Goal: Task Accomplishment & Management: Manage account settings

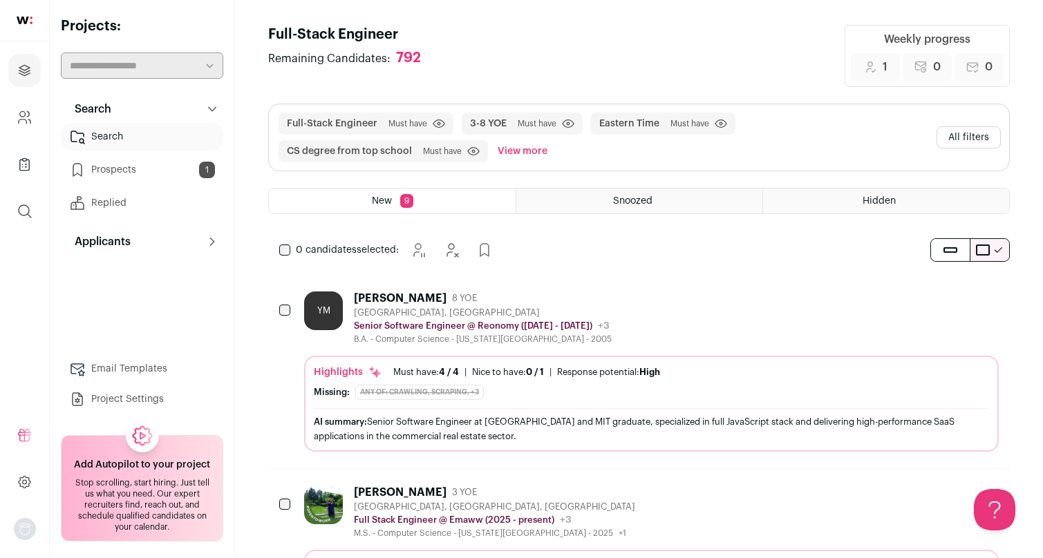
click at [403, 206] on span "9" at bounding box center [406, 201] width 13 height 14
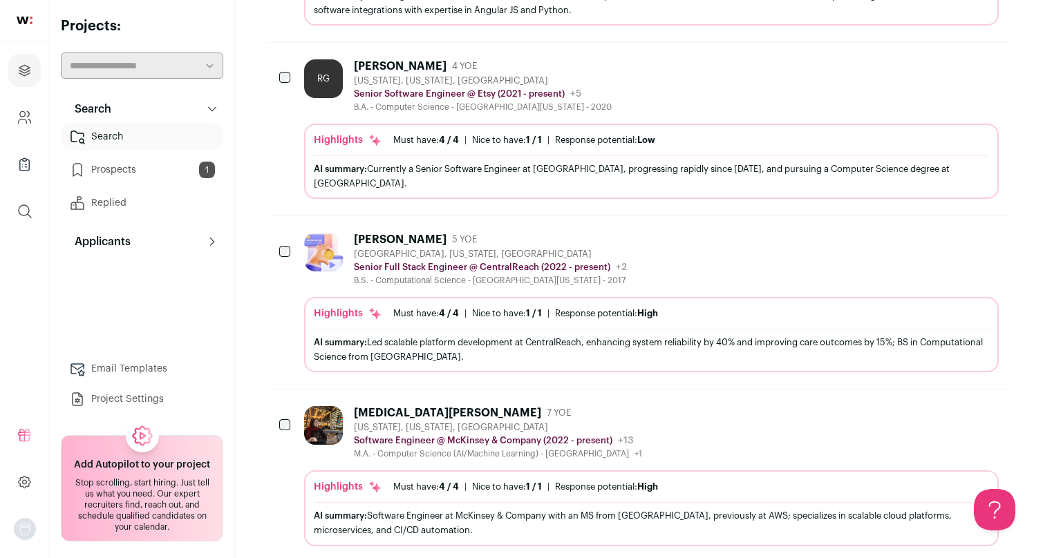
scroll to position [808, 0]
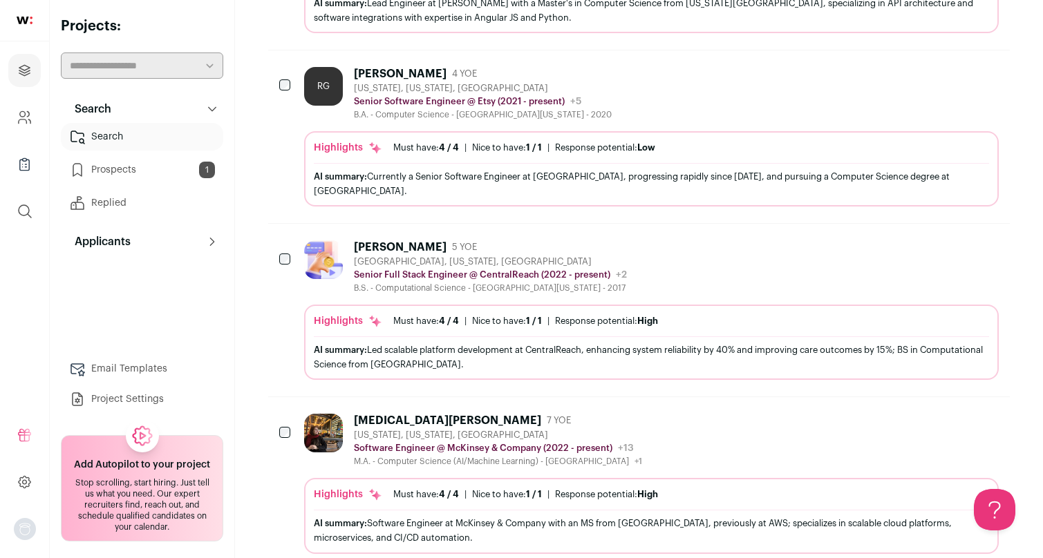
click at [278, 79] on div "[PERSON_NAME] [PERSON_NAME] 4 YOE [US_STATE], [US_STATE], [GEOGRAPHIC_DATA] Sen…" at bounding box center [638, 136] width 741 height 173
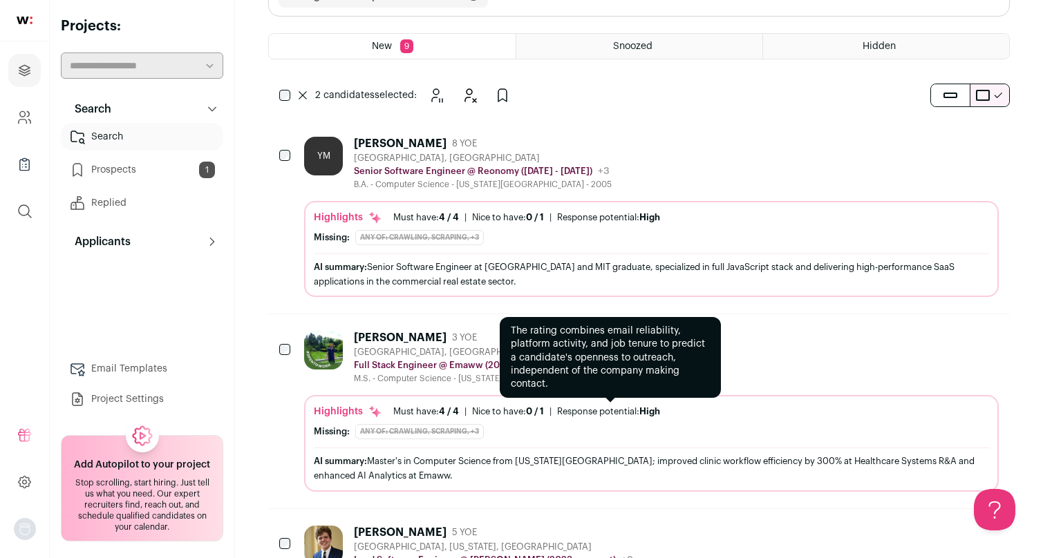
scroll to position [0, 0]
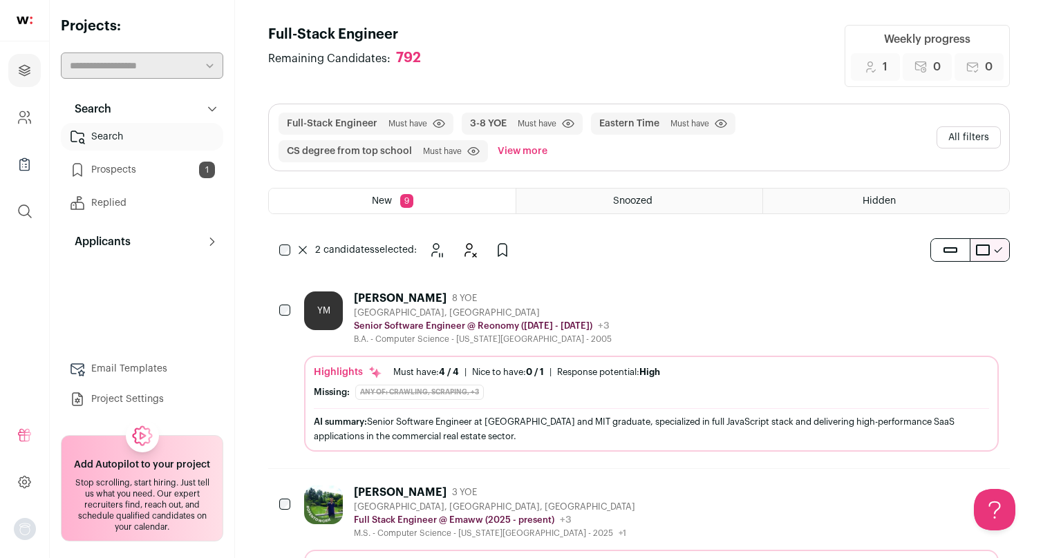
click at [278, 251] on div "2 candidates selected: [GEOGRAPHIC_DATA] Hide" at bounding box center [397, 250] width 259 height 28
click at [489, 251] on icon "Add to Prospects" at bounding box center [496, 250] width 17 height 17
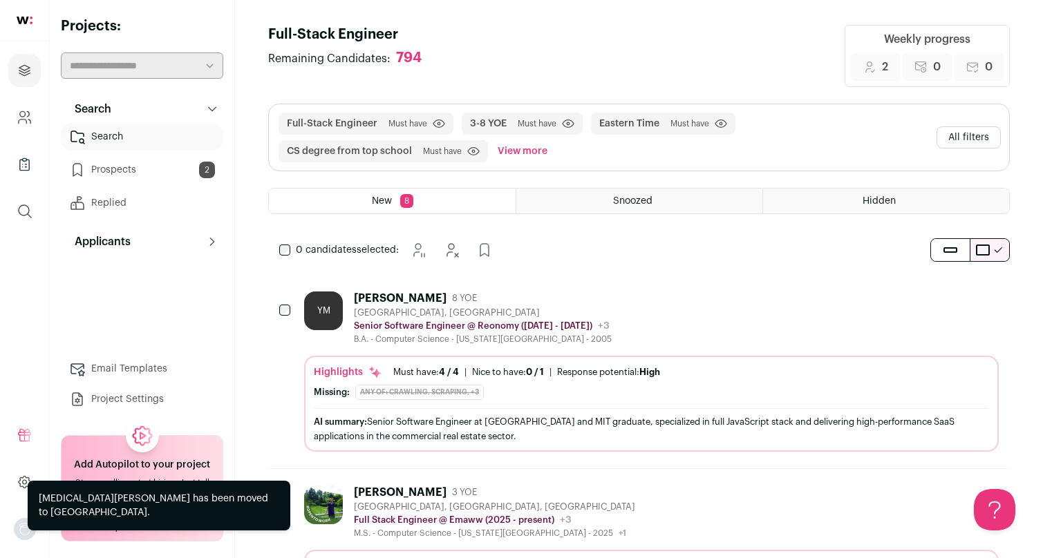
click at [406, 198] on span "8" at bounding box center [406, 201] width 13 height 14
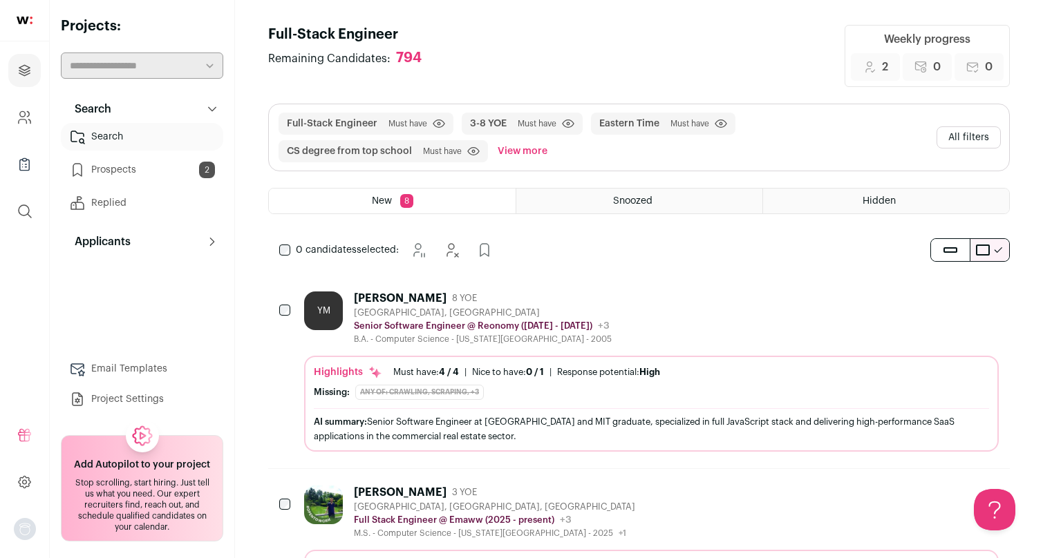
click at [365, 207] on div "New 8" at bounding box center [392, 201] width 247 height 25
click at [968, 137] on button "All filters" at bounding box center [968, 137] width 64 height 22
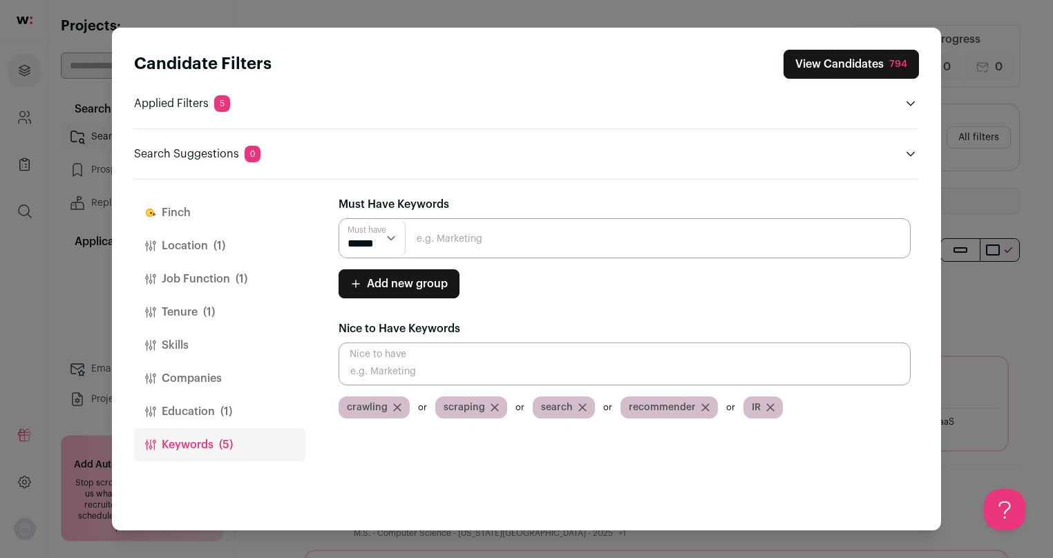
click at [234, 234] on button "Location (1)" at bounding box center [219, 245] width 171 height 33
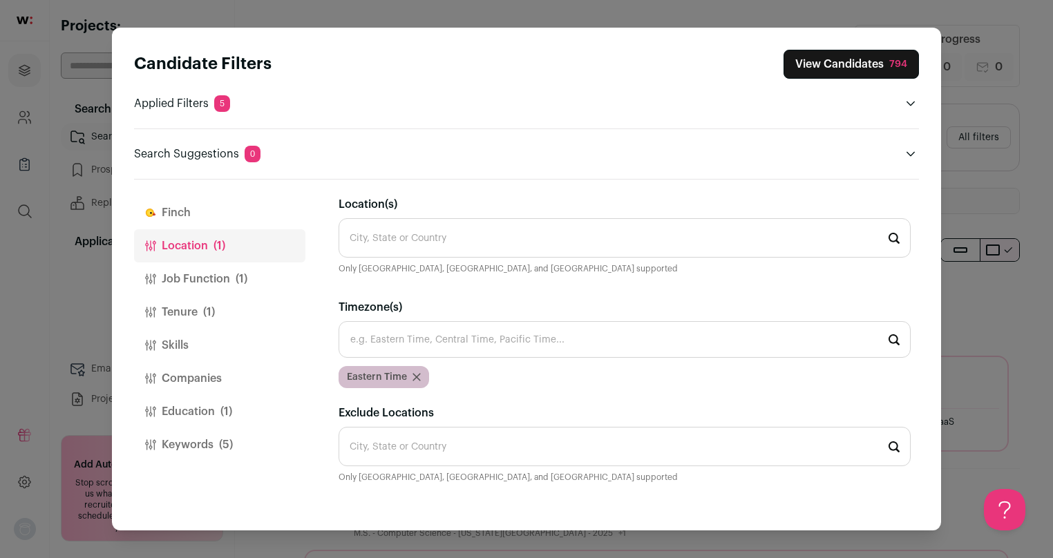
click at [237, 272] on span "(1)" at bounding box center [242, 279] width 12 height 17
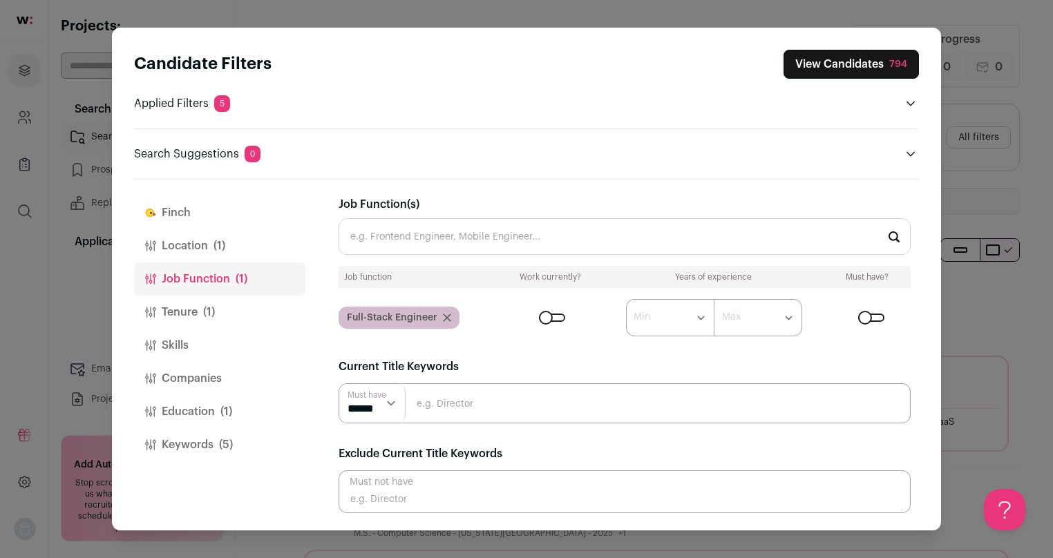
click at [448, 318] on icon "Close modal via background" at bounding box center [447, 318] width 8 height 8
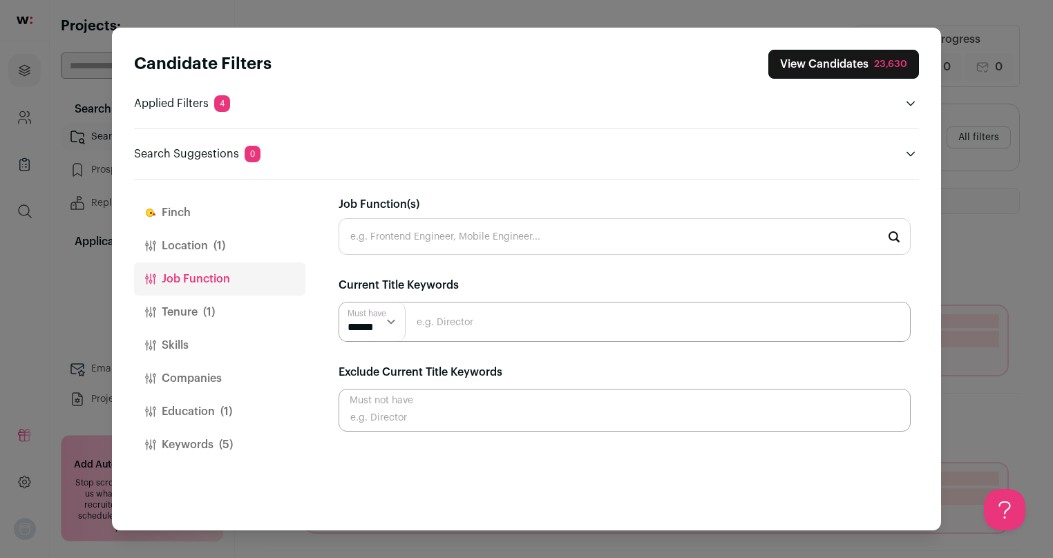
click at [448, 241] on input "Job Function(s)" at bounding box center [625, 236] width 572 height 37
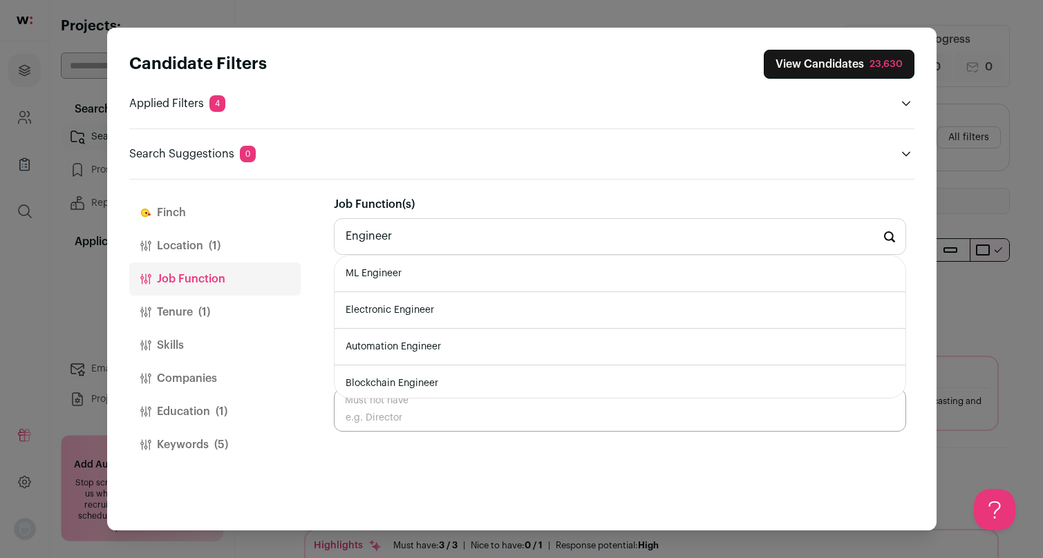
type input "Engineer"
click at [461, 184] on div "[PERSON_NAME] [PERSON_NAME] is your AI assistant. It reviews every candidate re…" at bounding box center [624, 355] width 580 height 350
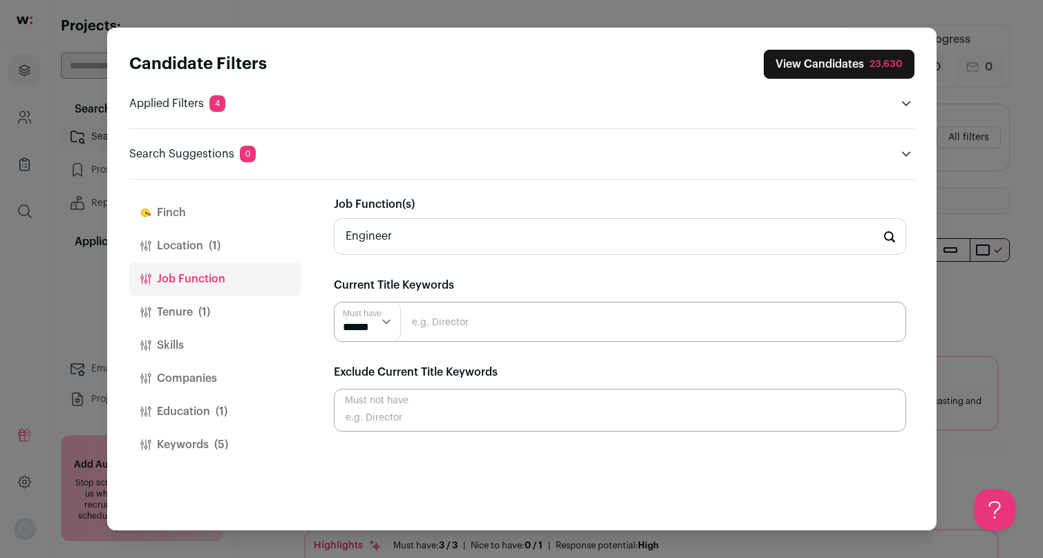
click at [222, 305] on button "Tenure (1)" at bounding box center [214, 312] width 171 height 33
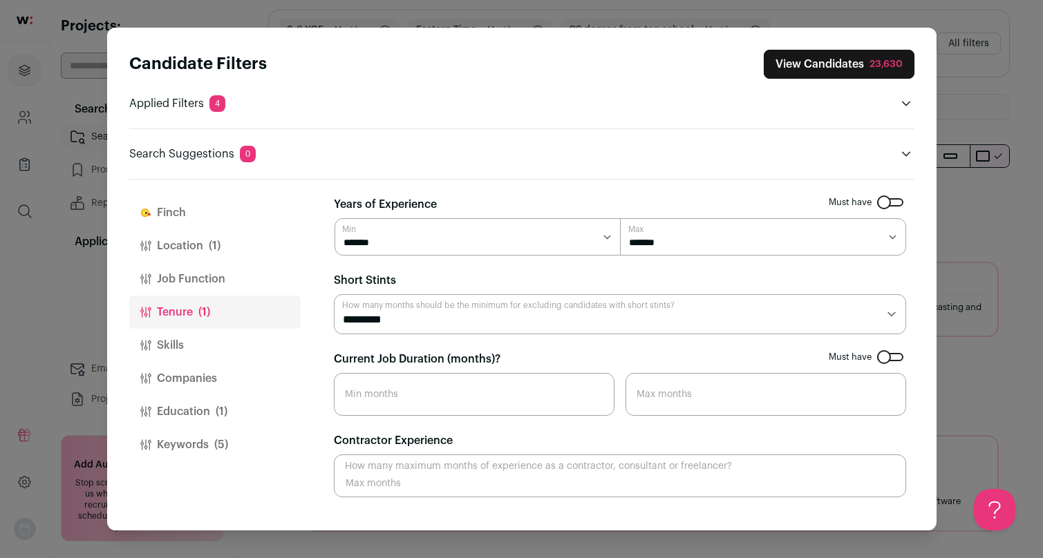
scroll to position [94, 0]
click at [226, 383] on button "Companies" at bounding box center [214, 378] width 171 height 33
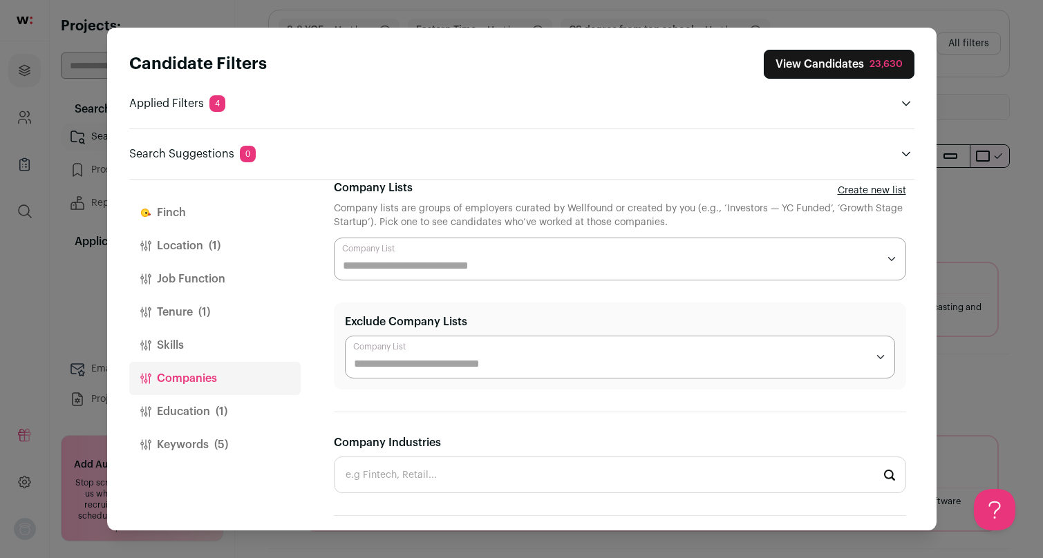
scroll to position [18, 0]
click at [470, 259] on input "Company Lists" at bounding box center [610, 264] width 535 height 17
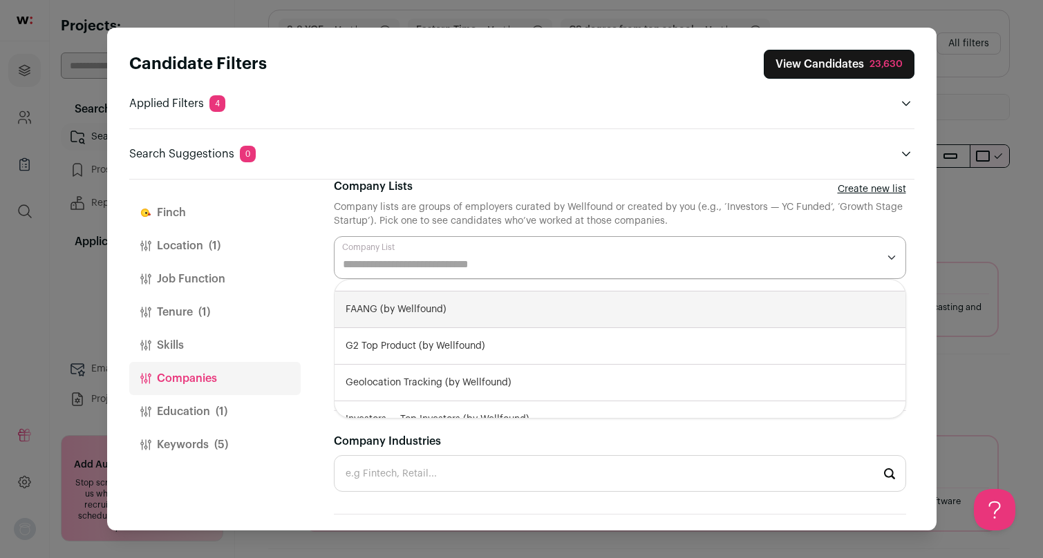
scroll to position [172, 0]
click at [488, 314] on div "FAANG (by Wellfound)" at bounding box center [619, 309] width 571 height 37
select select "****"
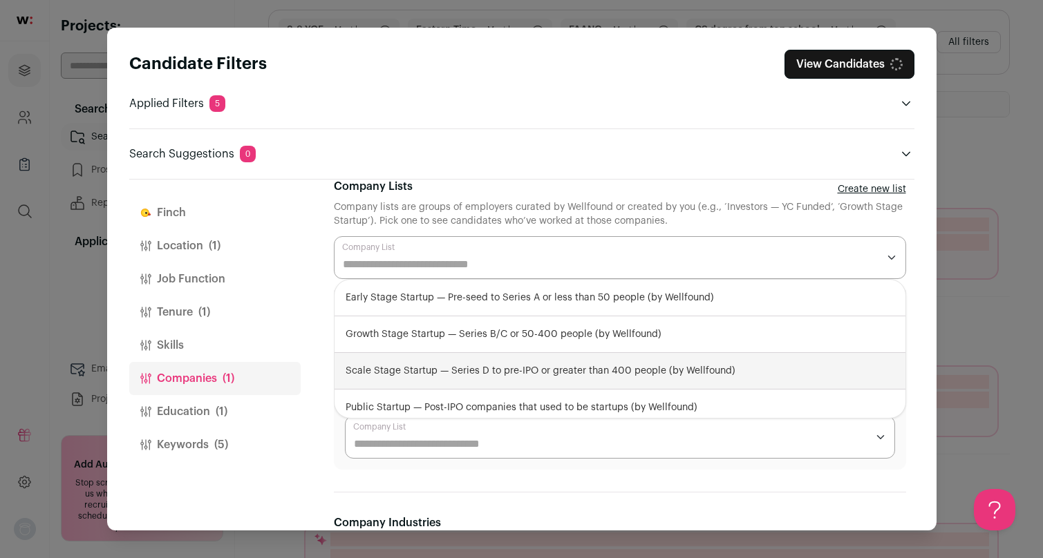
scroll to position [94, 0]
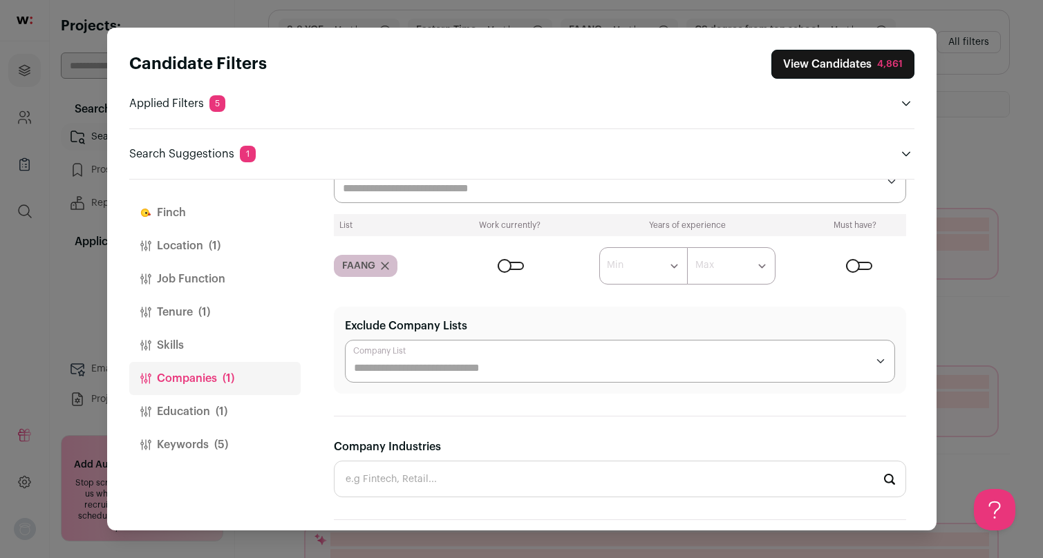
click at [423, 394] on section "**********" at bounding box center [620, 350] width 572 height 87
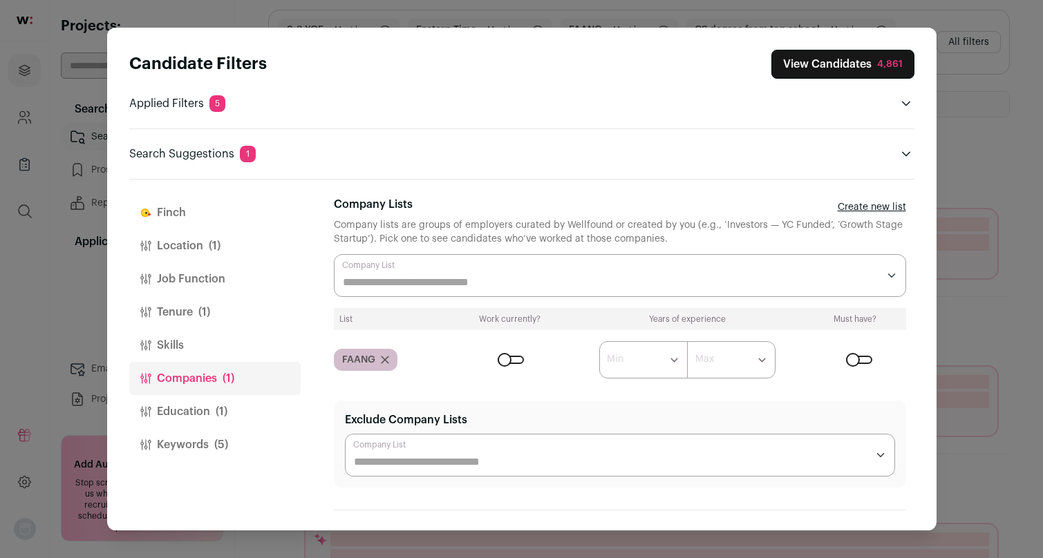
click at [463, 289] on input "Company Lists" at bounding box center [610, 282] width 535 height 17
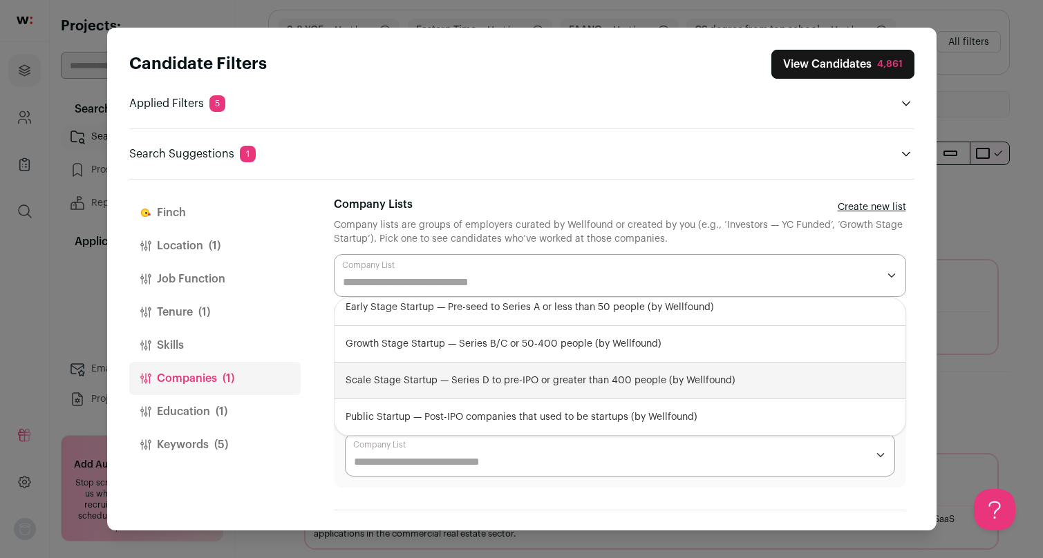
click at [493, 381] on div "Scale Stage Startup — Series D to pre-IPO or greater than 400 people (by Wellfo…" at bounding box center [619, 381] width 571 height 37
select select "**********"
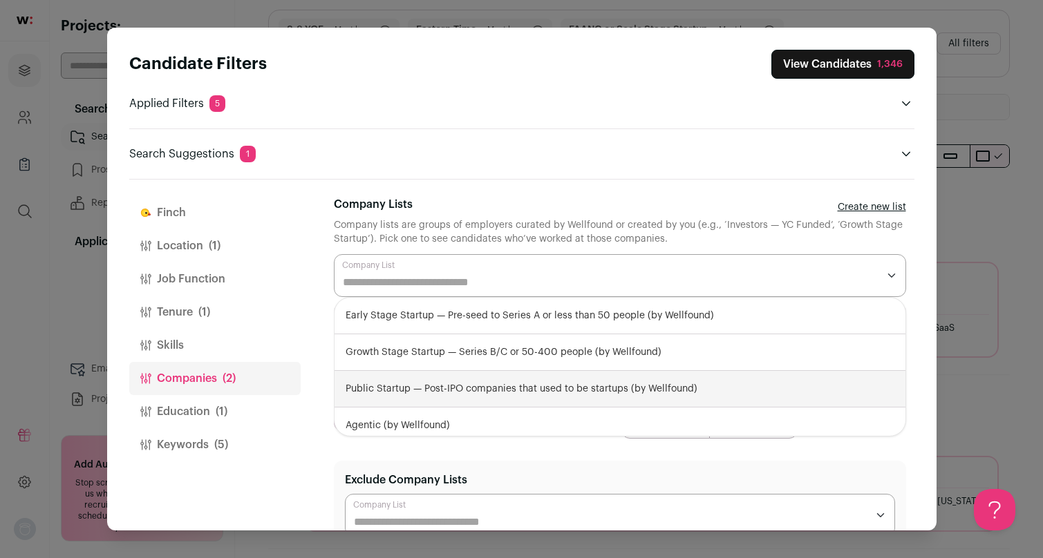
click at [484, 384] on div "Public Startup — Post-IPO companies that used to be startups (by Wellfound)" at bounding box center [619, 389] width 571 height 37
select select "**********"
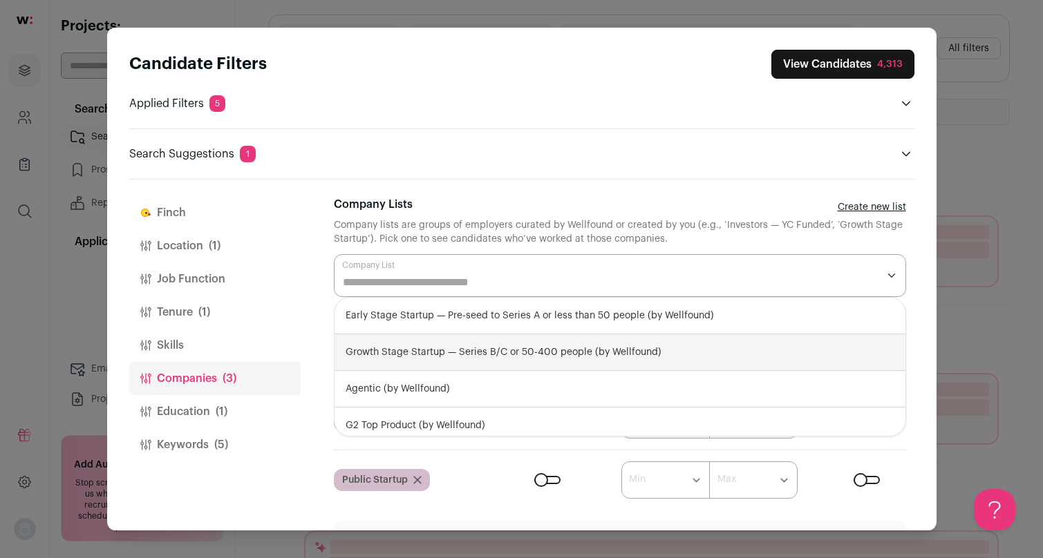
scroll to position [88, 0]
click at [468, 359] on div "Growth Stage Startup — Series B/C or 50-400 people (by Wellfound)" at bounding box center [619, 352] width 571 height 37
select select "**********"
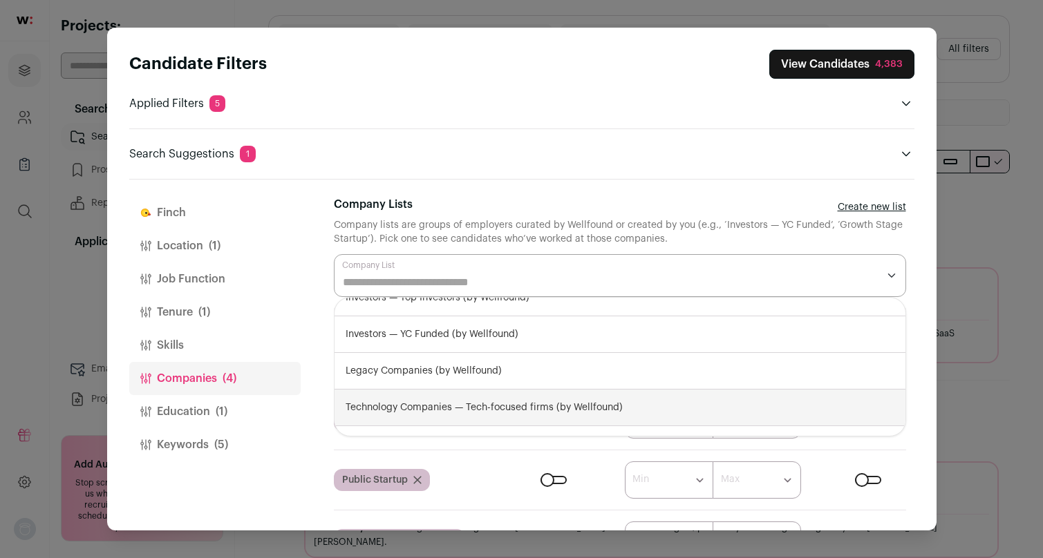
scroll to position [130, 0]
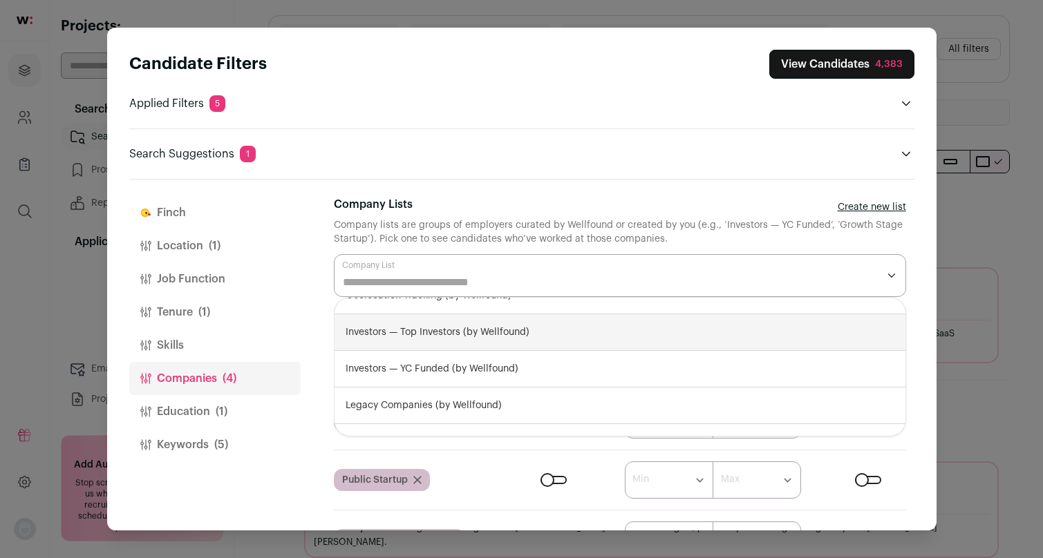
click at [470, 336] on div "Investors — Top Investors (by Wellfound)" at bounding box center [619, 332] width 571 height 37
select select "**********"
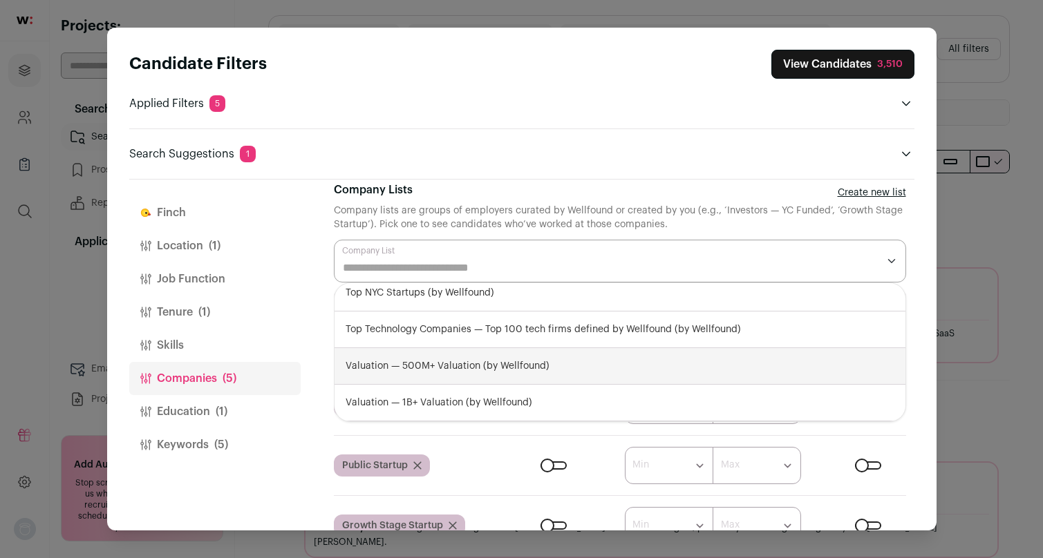
scroll to position [19, 0]
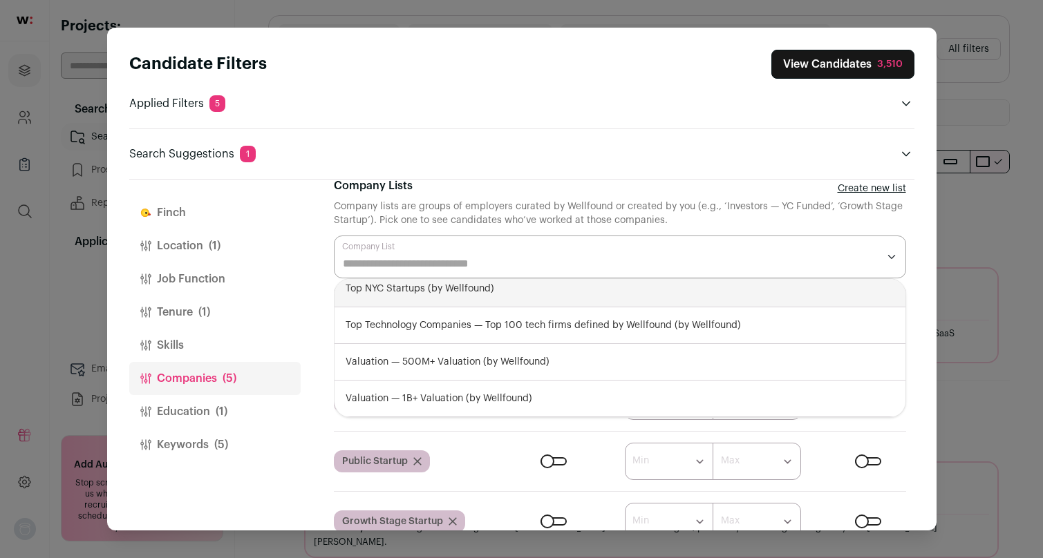
click at [304, 280] on div "[PERSON_NAME] Location (1) Job Function Tenure (1) Skills Companies (5) Educati…" at bounding box center [521, 355] width 785 height 350
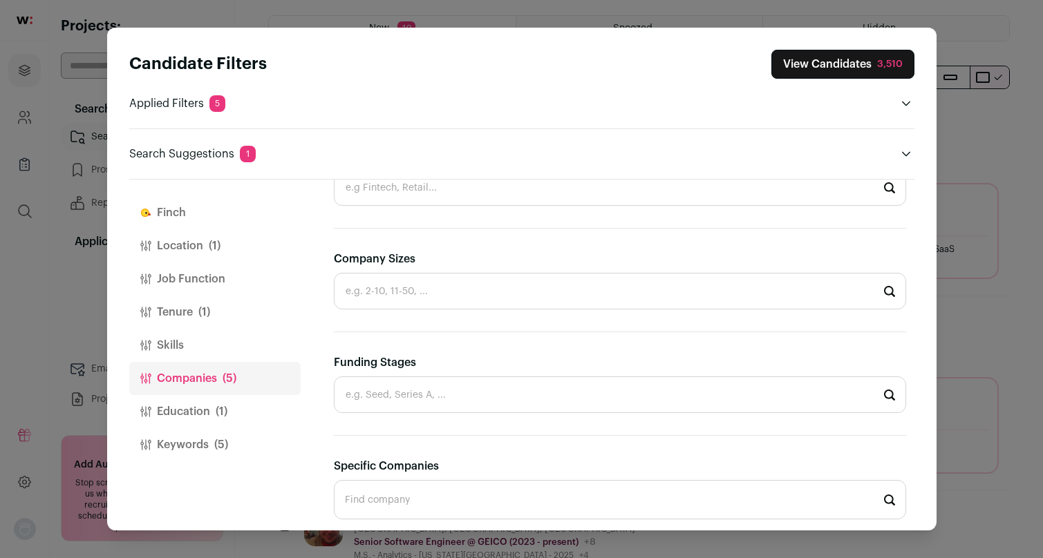
scroll to position [723, 0]
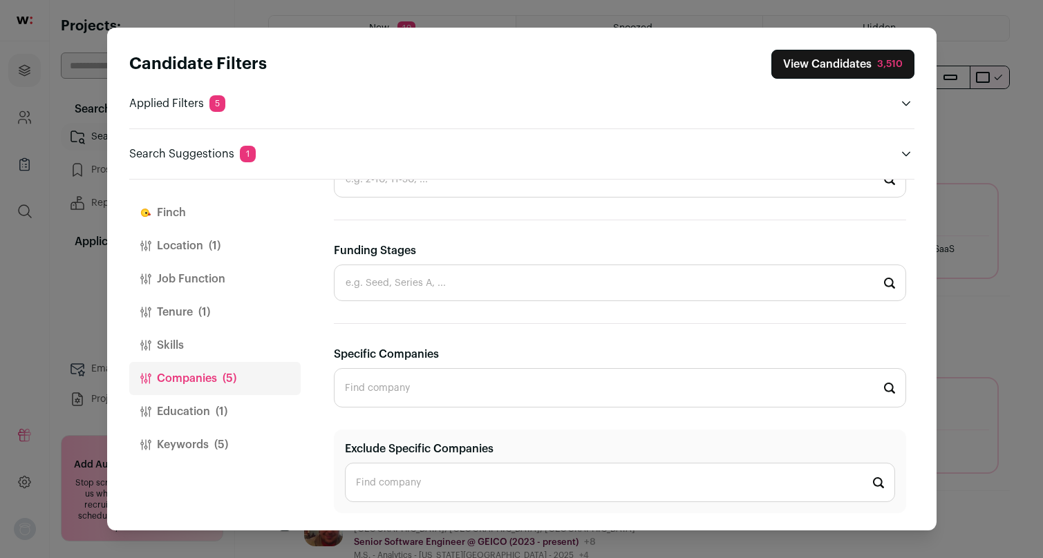
click at [236, 404] on button "Education (1)" at bounding box center [214, 411] width 171 height 33
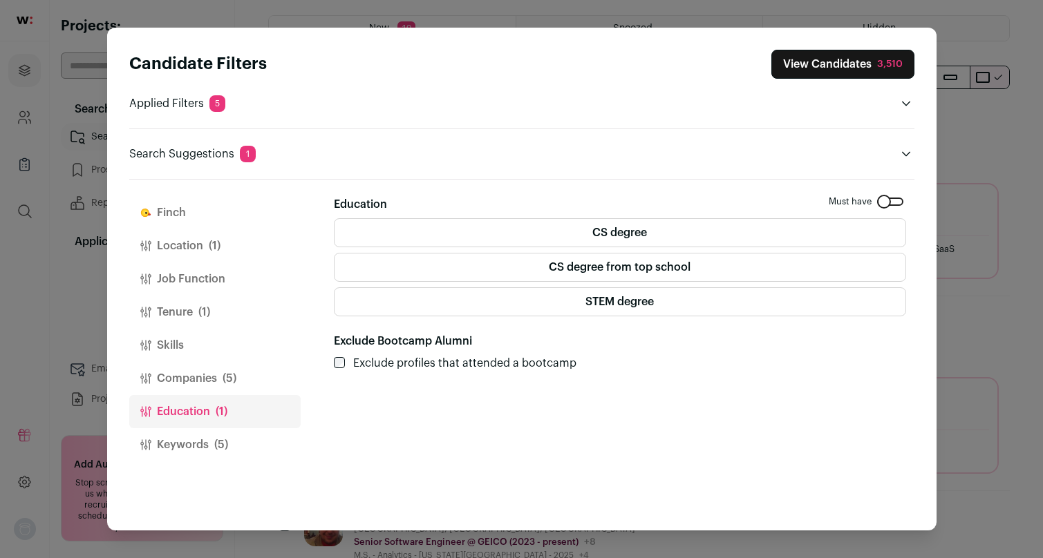
click at [230, 443] on button "Keywords (5)" at bounding box center [214, 444] width 171 height 33
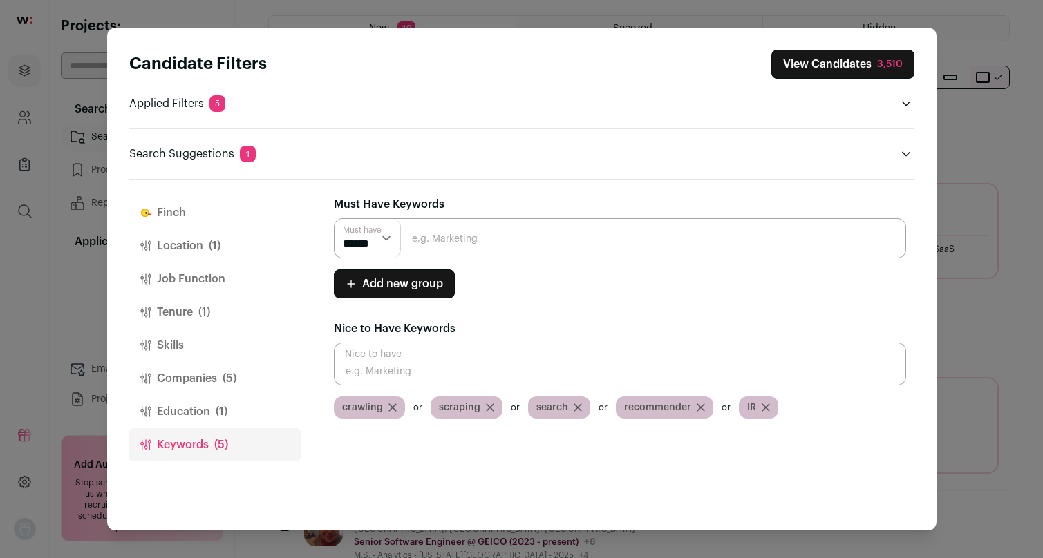
click at [682, 351] on input "Close modal via background" at bounding box center [620, 364] width 572 height 43
type input "crawler"
drag, startPoint x: 828, startPoint y: 67, endPoint x: 828, endPoint y: 90, distance: 22.8
click at [828, 90] on div "Candidate Filters View Candidates 3,510 Applied Filters 5 Eastern Time Must hav…" at bounding box center [521, 106] width 785 height 113
click at [824, 140] on div "Search Suggestions 1 Remove FAANG to increase pool size by 4,081 results *****" at bounding box center [521, 146] width 785 height 34
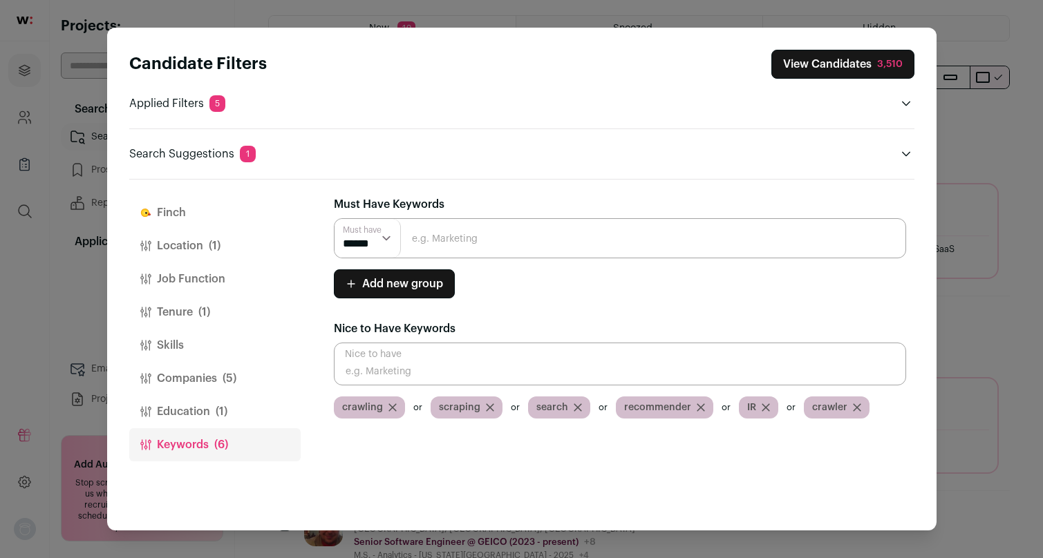
click at [892, 154] on header "Search Suggestions 1" at bounding box center [521, 154] width 785 height 17
click at [914, 154] on div "Candidate Filters View Candidates 3,510 Applied Filters 5 Eastern Time Must hav…" at bounding box center [521, 279] width 829 height 502
click at [902, 155] on icon "Close modal via background" at bounding box center [905, 154] width 11 height 11
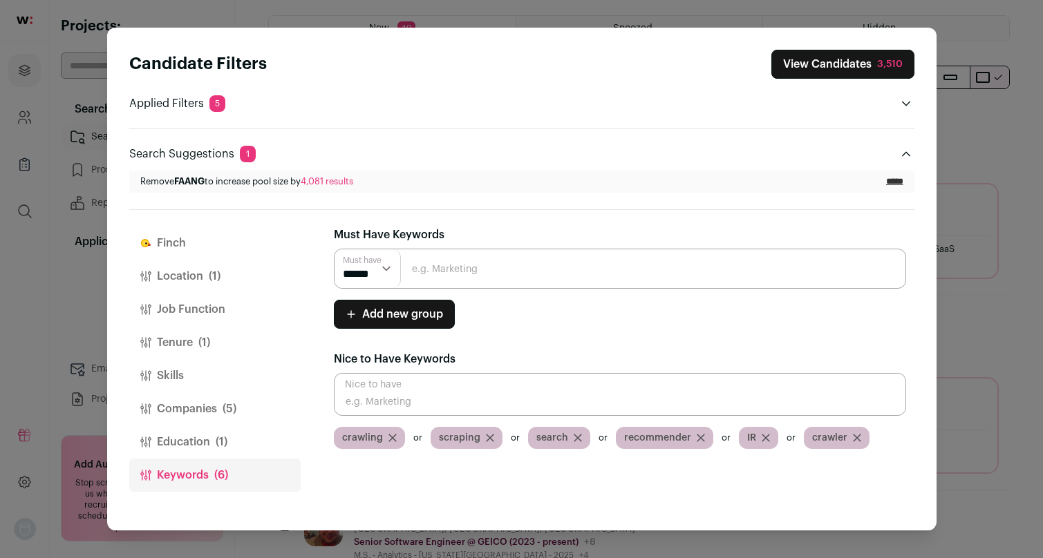
click at [188, 410] on button "Companies (5)" at bounding box center [214, 408] width 171 height 33
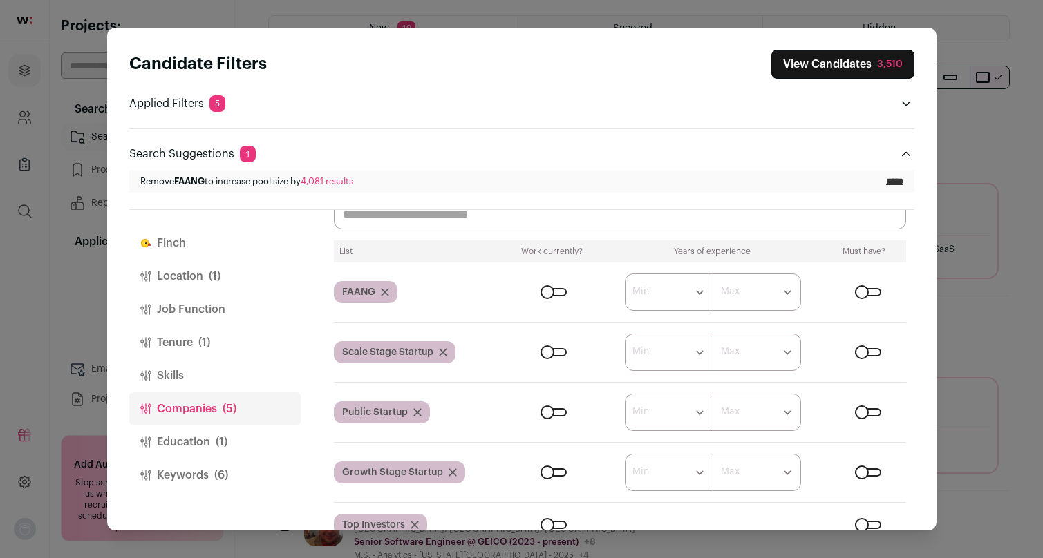
scroll to position [83, 0]
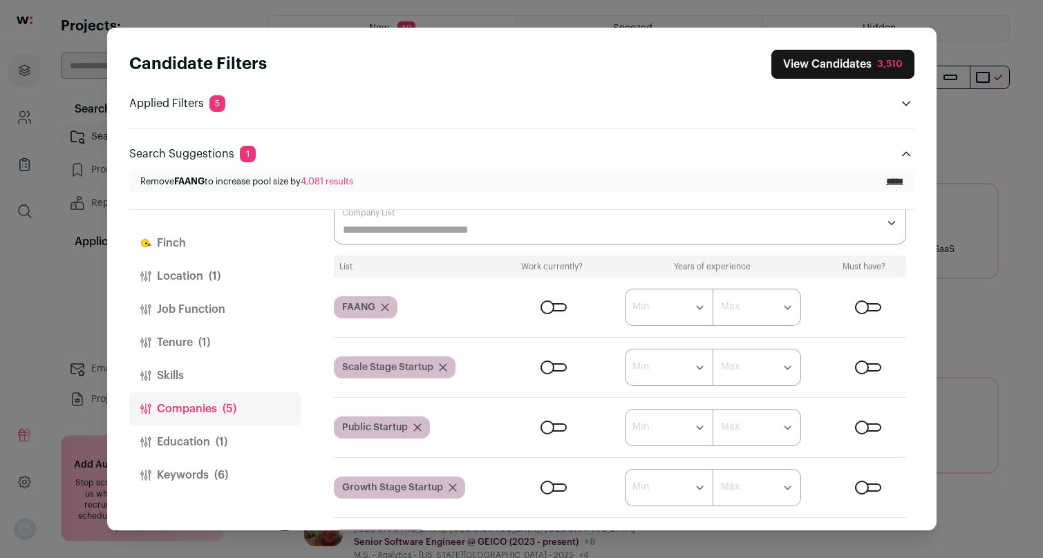
click at [864, 304] on div "Close modal via background" at bounding box center [868, 307] width 26 height 8
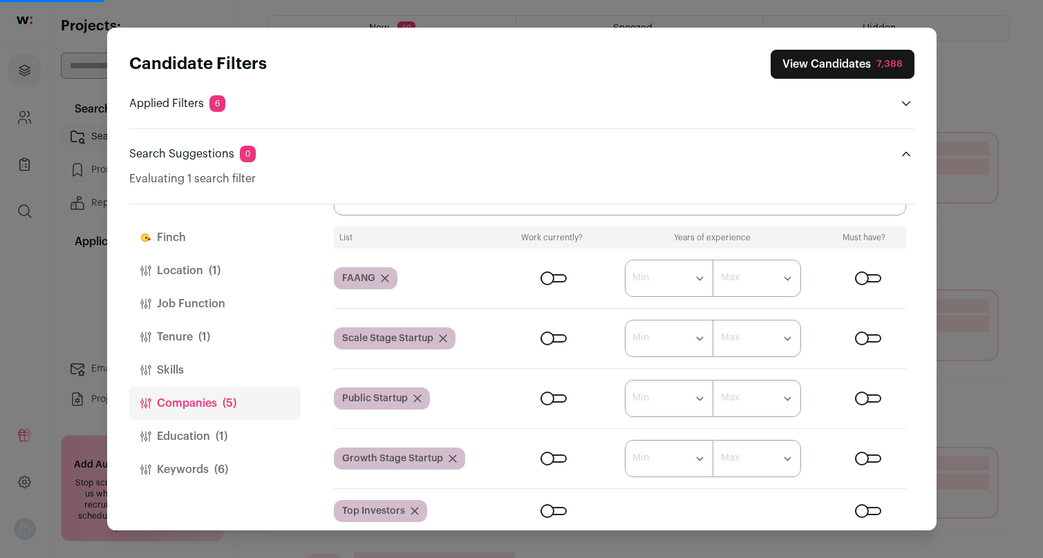
scroll to position [127, 0]
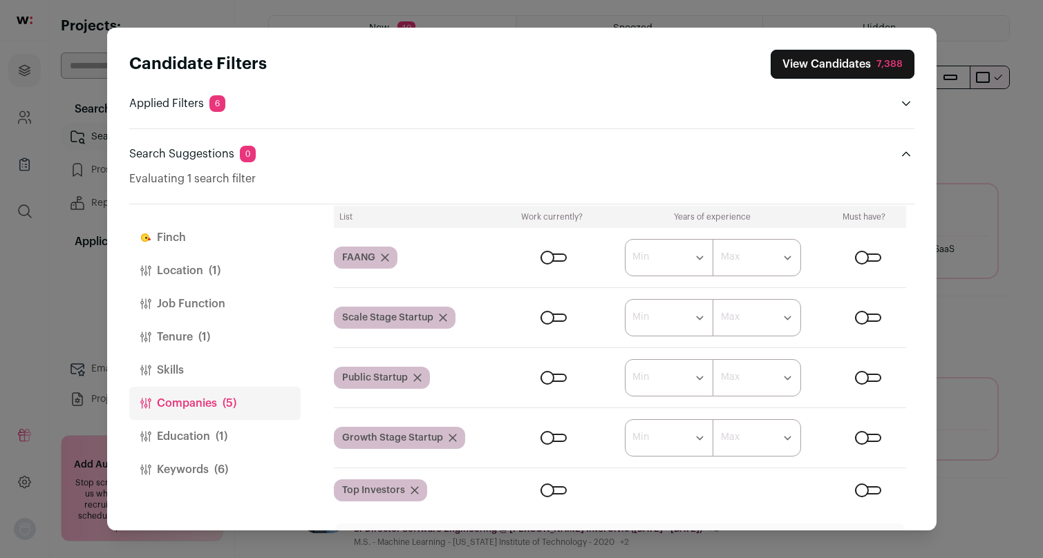
click at [855, 320] on div "Close modal via background" at bounding box center [868, 318] width 26 height 8
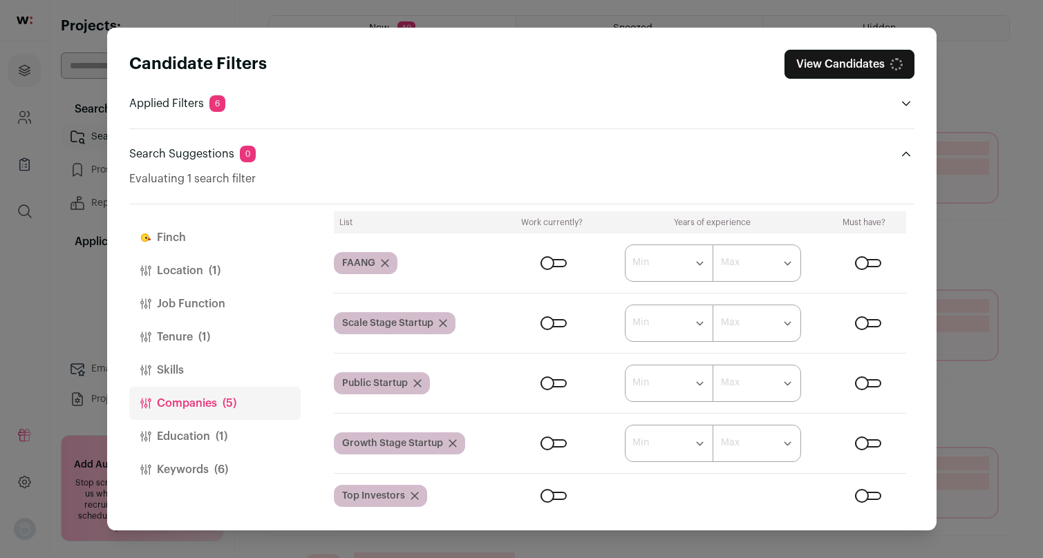
click at [859, 379] on div "Close modal via background" at bounding box center [868, 383] width 26 height 8
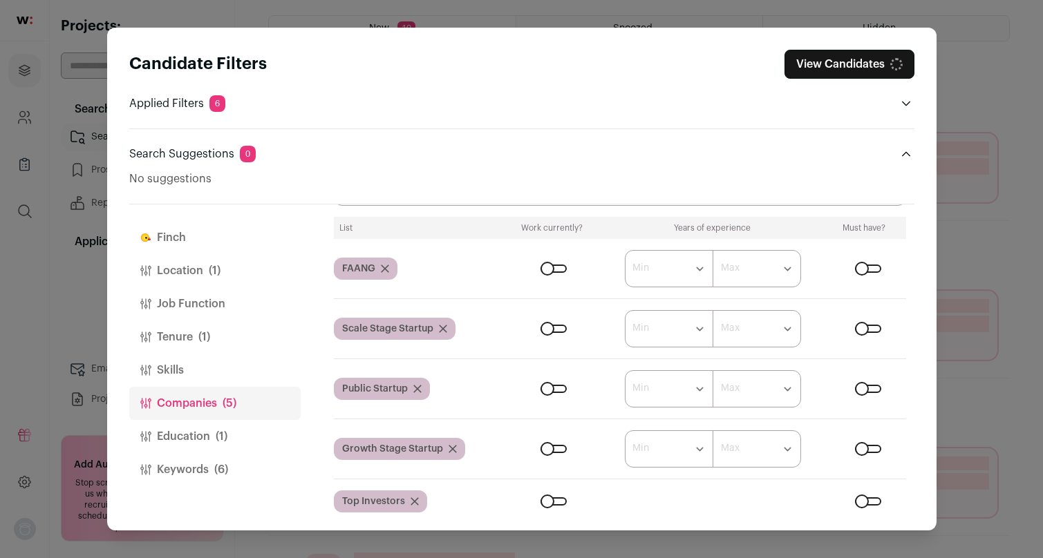
click at [862, 445] on div "Close modal via background" at bounding box center [868, 449] width 26 height 8
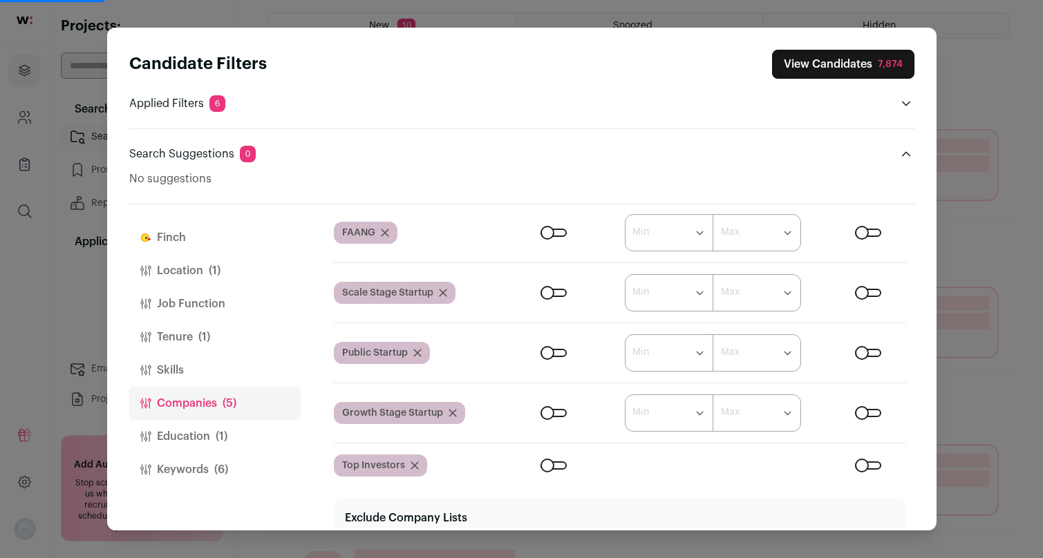
scroll to position [153, 0]
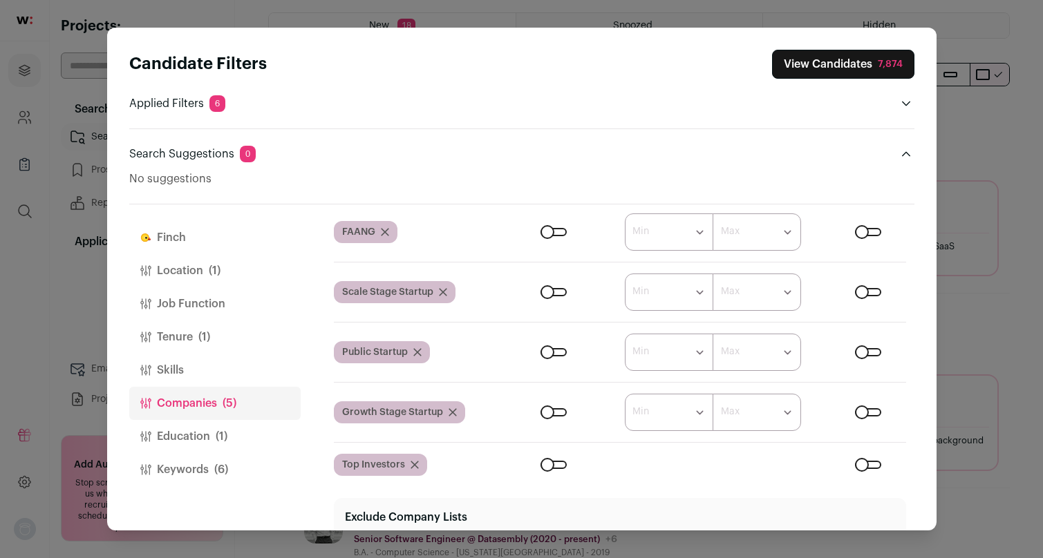
click at [861, 465] on div "Close modal via background" at bounding box center [868, 465] width 26 height 8
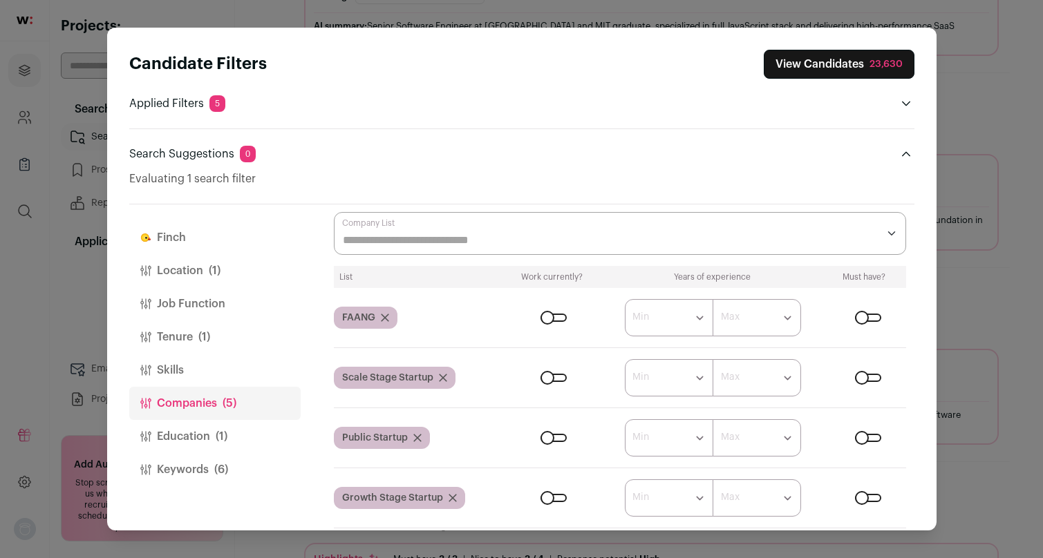
scroll to position [0, 0]
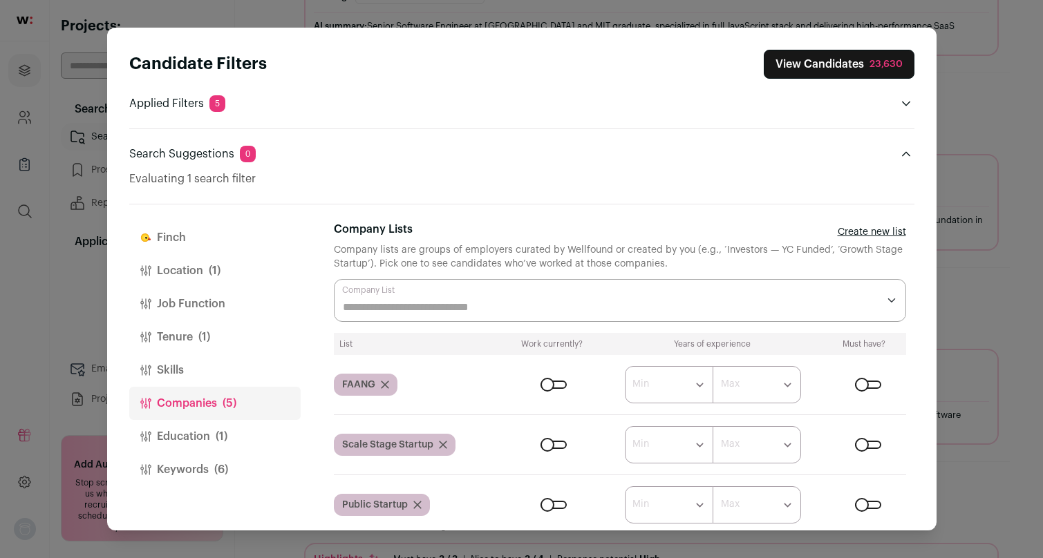
click at [853, 69] on button "View Candidates 23,630" at bounding box center [838, 64] width 151 height 29
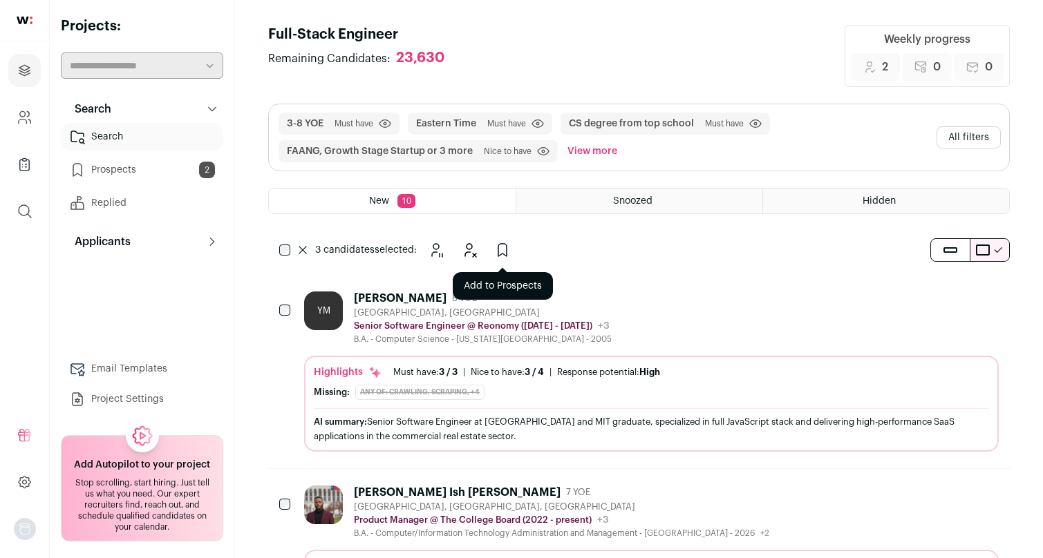
click at [502, 252] on icon "Add to Prospects" at bounding box center [502, 250] width 17 height 17
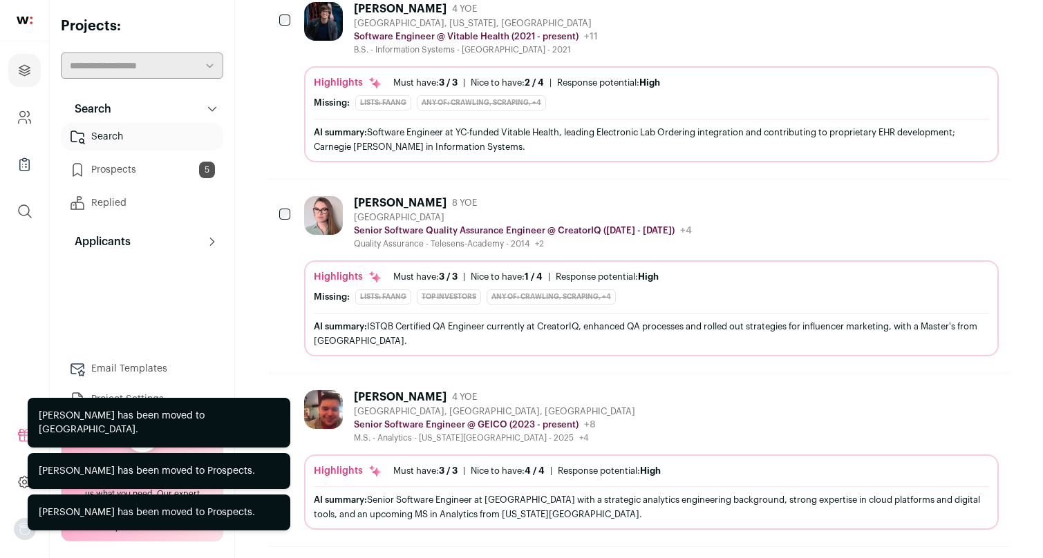
scroll to position [1170, 0]
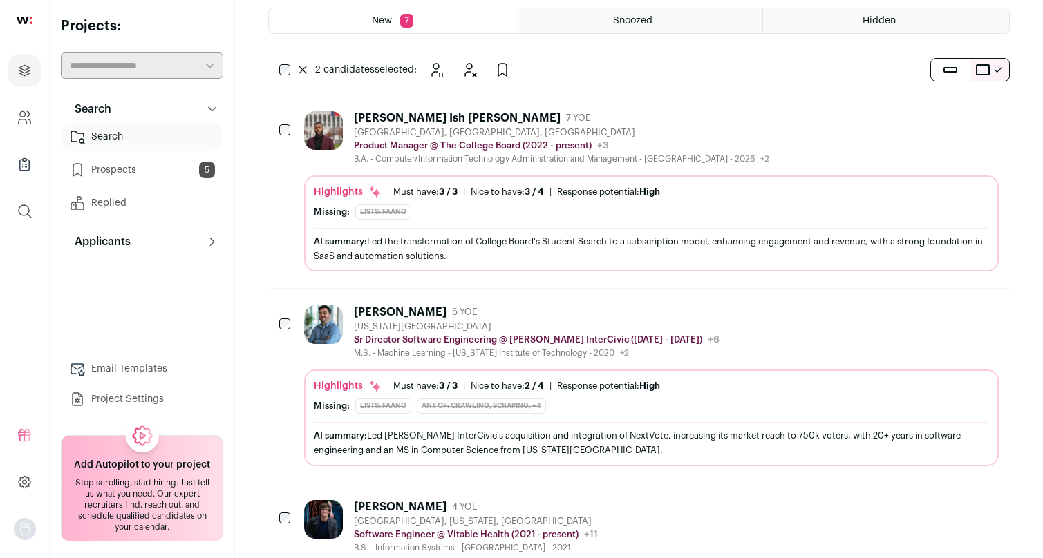
scroll to position [0, 0]
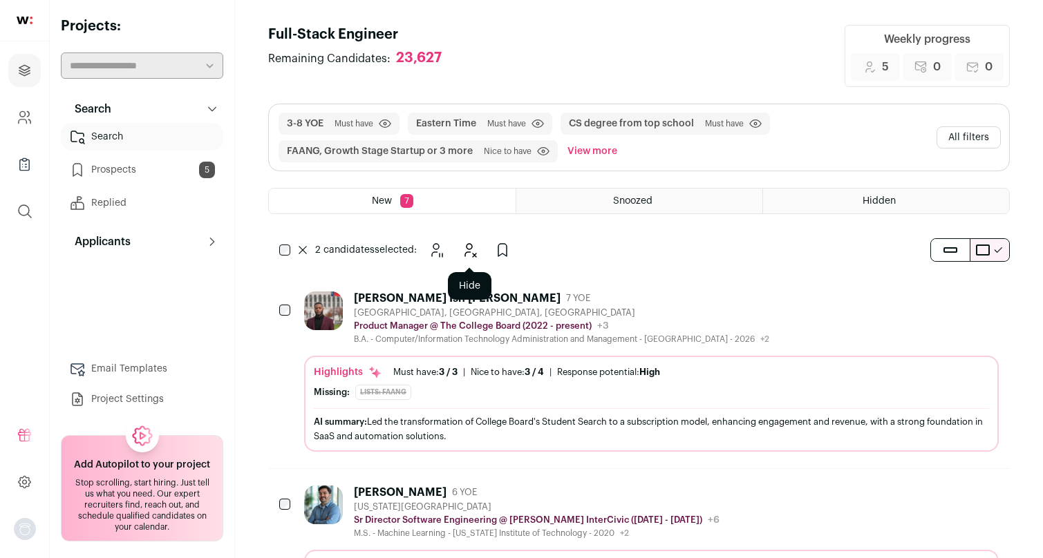
click at [468, 258] on icon "Hide" at bounding box center [469, 250] width 17 height 17
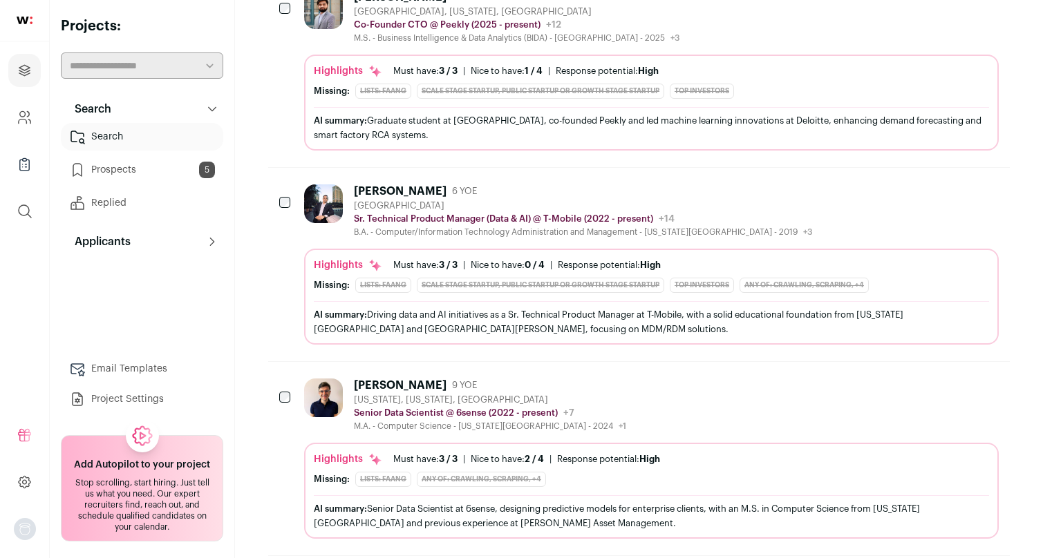
scroll to position [1291, 0]
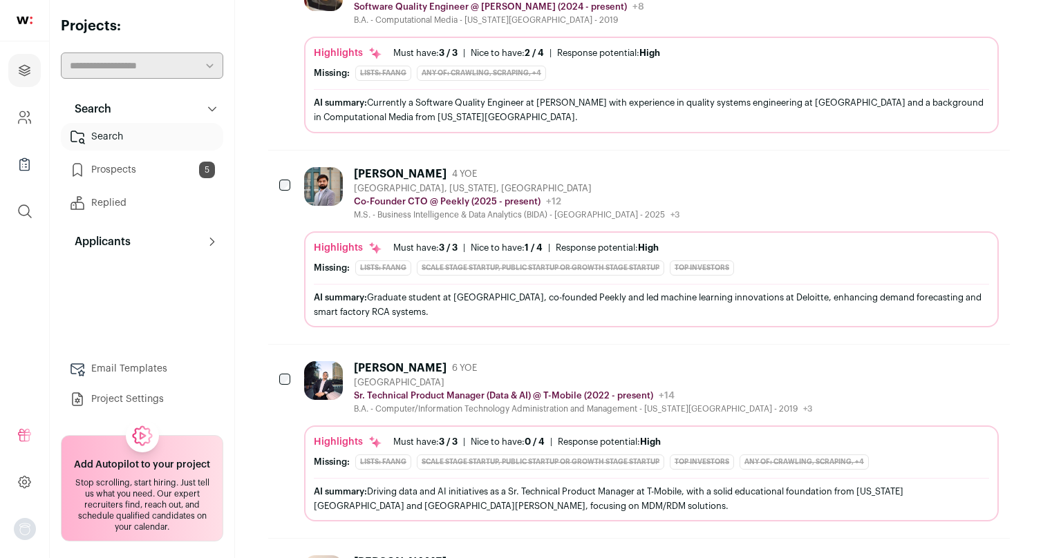
click at [283, 390] on div at bounding box center [286, 380] width 14 height 39
click at [276, 184] on div "[PERSON_NAME] 4 YOE [GEOGRAPHIC_DATA], [US_STATE], [GEOGRAPHIC_DATA] Co-Founder…" at bounding box center [638, 247] width 741 height 193
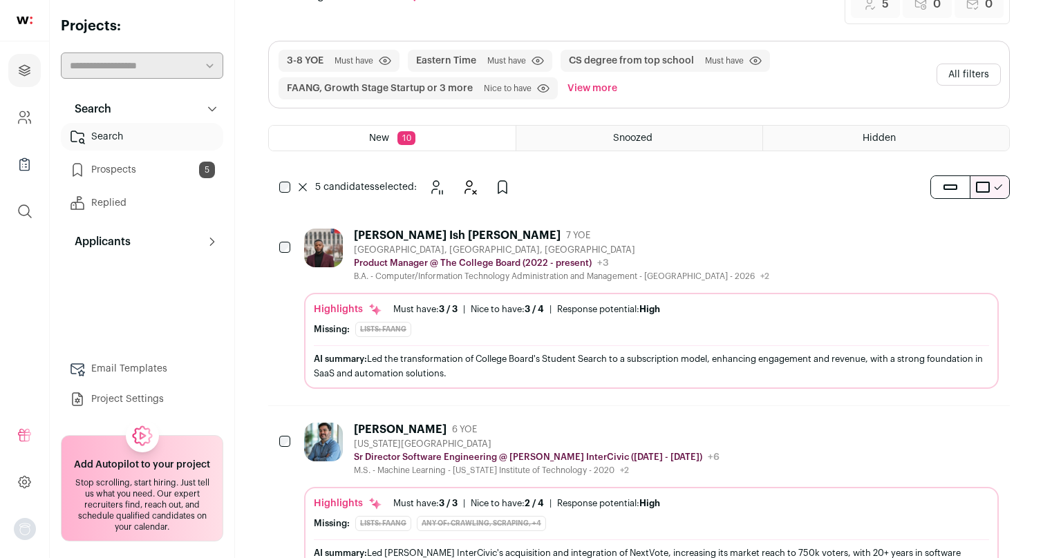
scroll to position [0, 0]
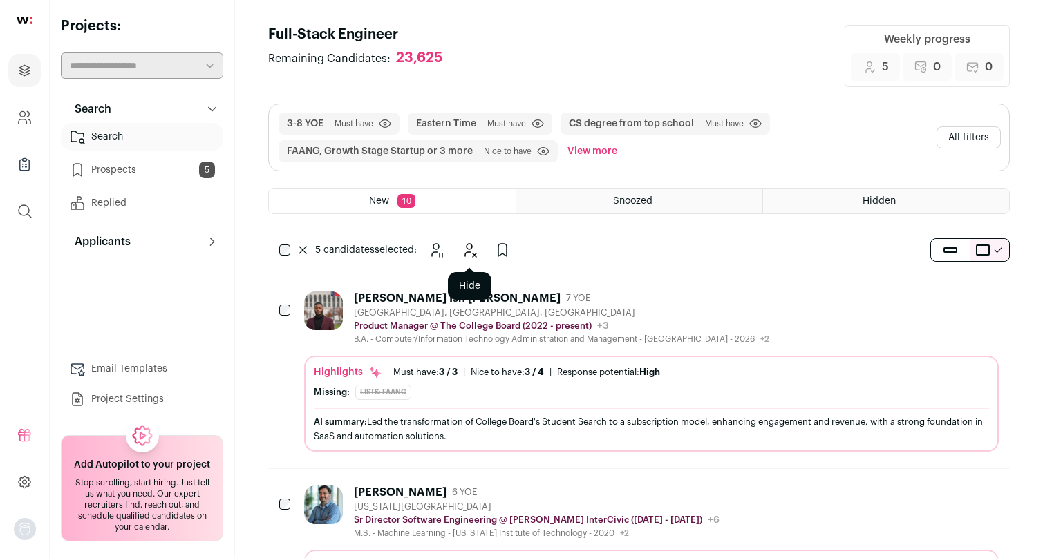
click at [462, 250] on icon "Hide" at bounding box center [469, 250] width 17 height 17
click at [499, 238] on button "Add to Prospects" at bounding box center [502, 250] width 28 height 28
